Goal: Use online tool/utility: Utilize a website feature to perform a specific function

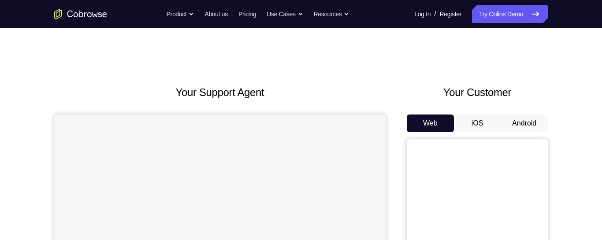
click at [524, 123] on button "Android" at bounding box center [524, 124] width 47 height 18
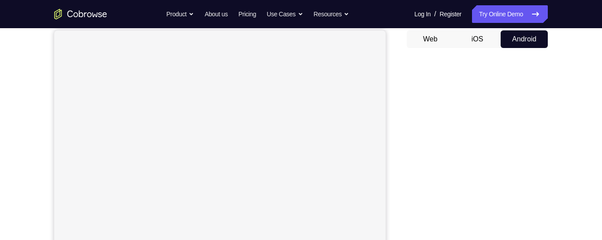
scroll to position [83, 0]
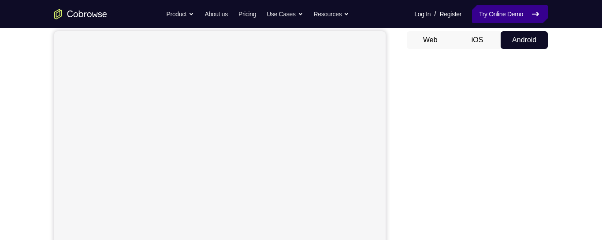
click at [532, 15] on icon at bounding box center [535, 14] width 11 height 11
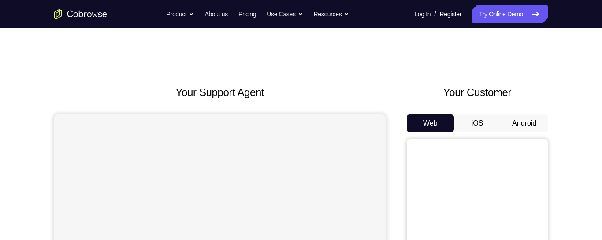
click at [514, 123] on button "Android" at bounding box center [524, 124] width 47 height 18
